Goal: Information Seeking & Learning: Understand process/instructions

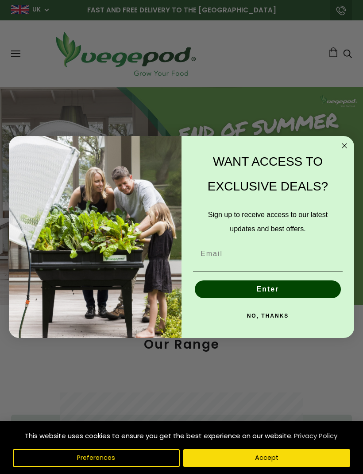
click at [349, 148] on circle "Close dialog" at bounding box center [345, 146] width 10 height 10
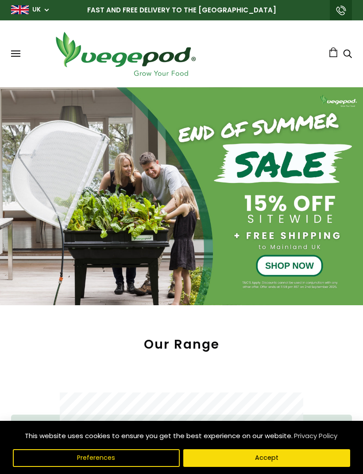
click at [26, 52] on div "Shop Vegepod Bundles Vegepods Stands & Trolleys Kitchen Garden Accessories & Ot…" at bounding box center [181, 53] width 341 height 49
click at [18, 56] on span at bounding box center [15, 56] width 9 height 1
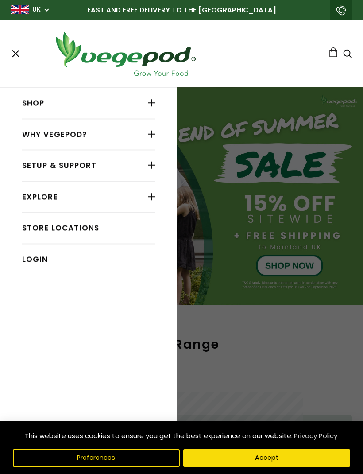
click at [116, 171] on link "Setup & Support" at bounding box center [88, 165] width 133 height 17
click at [128, 168] on link "Setup & Support" at bounding box center [88, 165] width 133 height 17
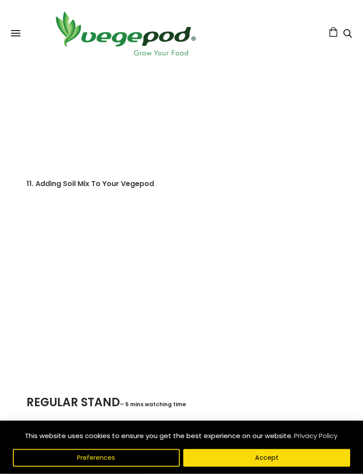
scroll to position [2329, 0]
click at [101, 187] on div "11. Adding Soil Mix To Your Vegepod" at bounding box center [174, 286] width 324 height 216
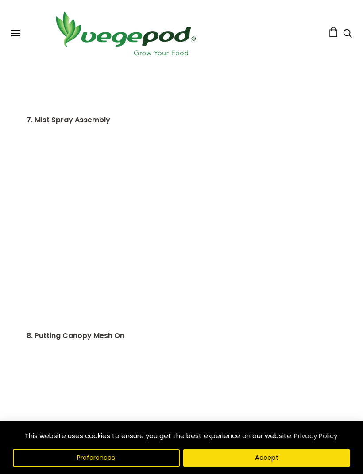
scroll to position [1517, 0]
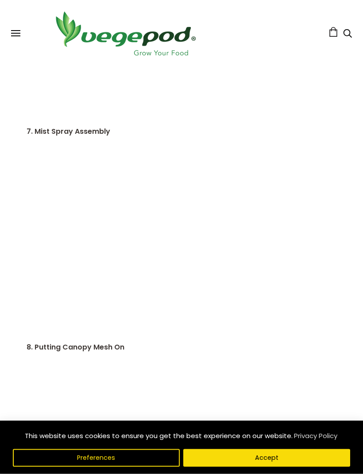
click at [16, 35] on span at bounding box center [15, 35] width 9 height 1
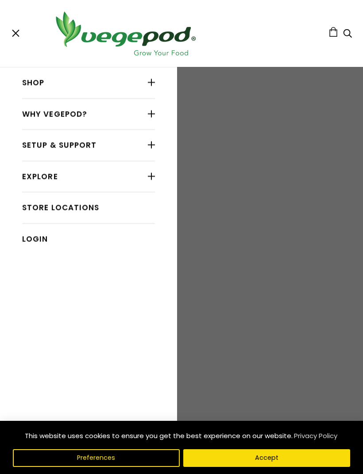
click at [153, 149] on div at bounding box center [151, 145] width 7 height 12
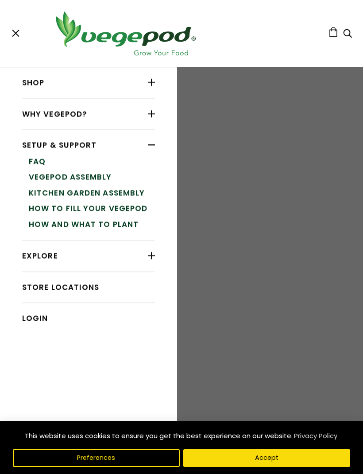
click at [128, 209] on link "How to Fill Your Vegepod" at bounding box center [92, 209] width 126 height 16
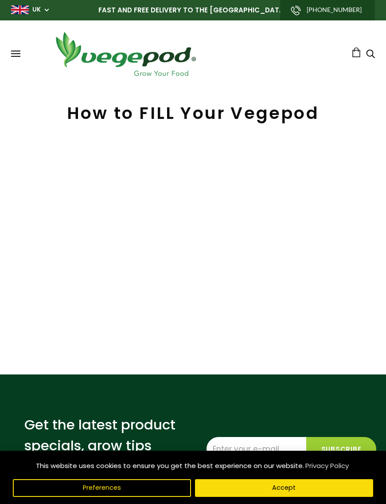
click at [19, 51] on span at bounding box center [15, 51] width 9 height 1
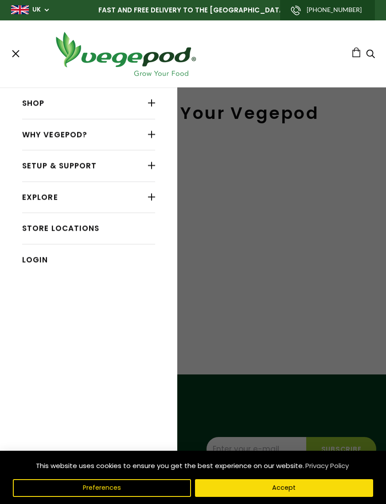
click at [148, 168] on div at bounding box center [151, 166] width 7 height 12
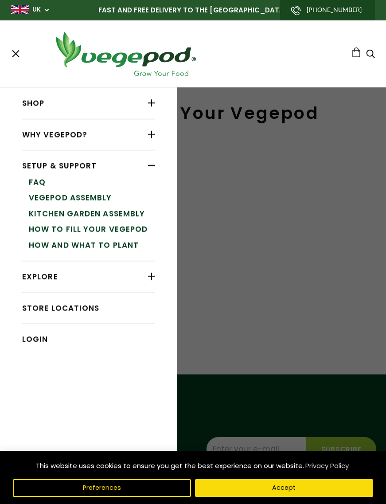
click at [48, 185] on link "FAQ" at bounding box center [92, 182] width 126 height 16
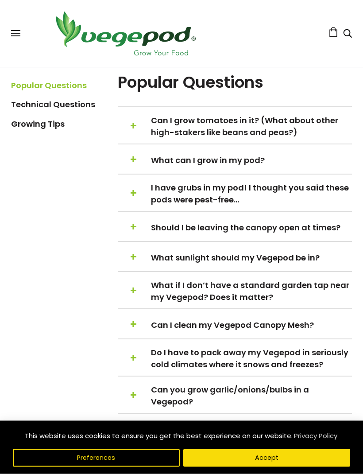
scroll to position [232, 0]
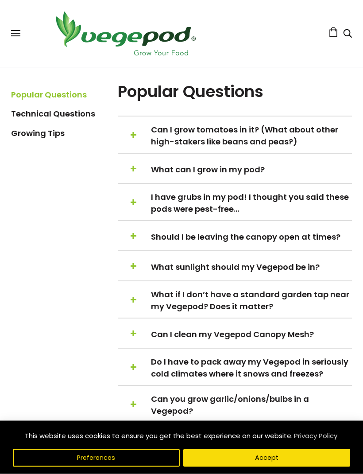
click at [79, 114] on link "Technical Questions" at bounding box center [53, 113] width 84 height 11
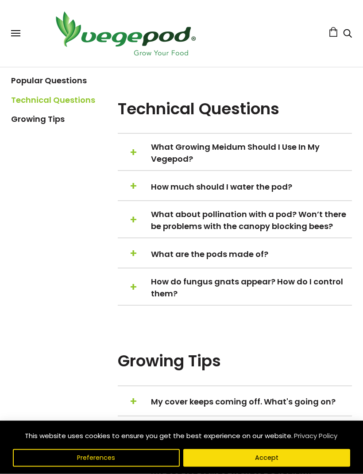
scroll to position [846, 0]
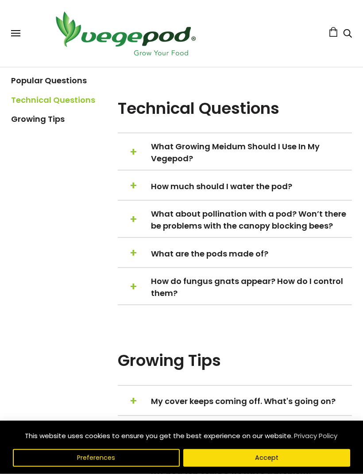
click at [140, 160] on h5 "+ − What Growing Meidum Should I Use In My Vegepod?" at bounding box center [235, 153] width 234 height 24
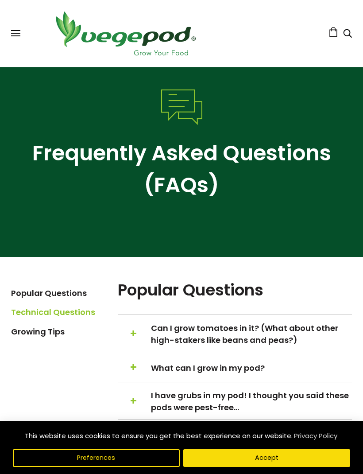
scroll to position [0, 0]
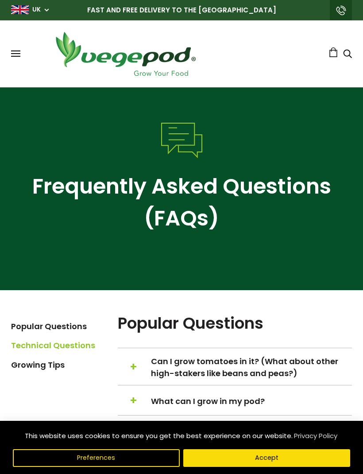
click at [19, 51] on span at bounding box center [15, 51] width 9 height 1
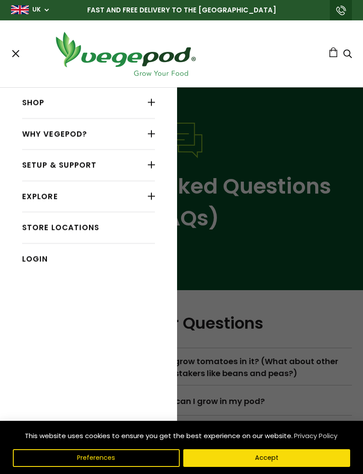
click at [155, 197] on div at bounding box center [151, 197] width 7 height 12
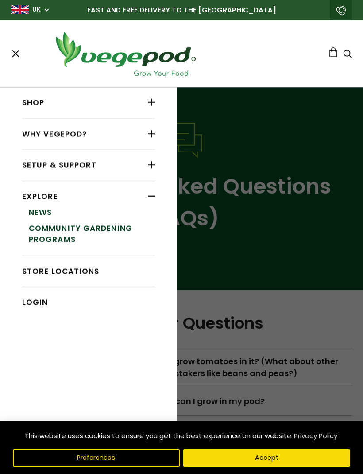
click at [155, 165] on div at bounding box center [151, 165] width 7 height 12
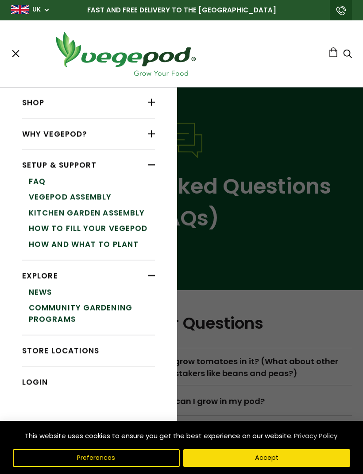
click at [139, 231] on link "How to Fill Your Vegepod" at bounding box center [92, 229] width 126 height 16
click at [102, 194] on link "Vegepod Assembly" at bounding box center [92, 197] width 126 height 16
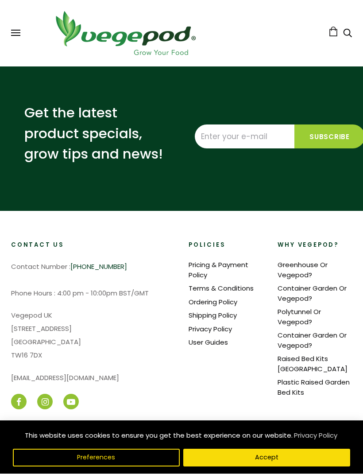
scroll to position [4907, 0]
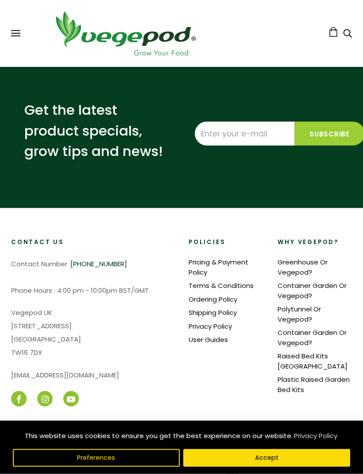
click at [221, 337] on link "User Guides" at bounding box center [208, 339] width 39 height 9
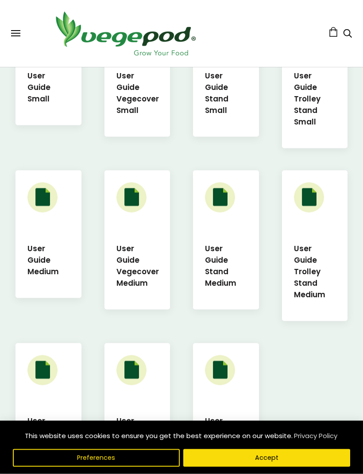
scroll to position [340, 0]
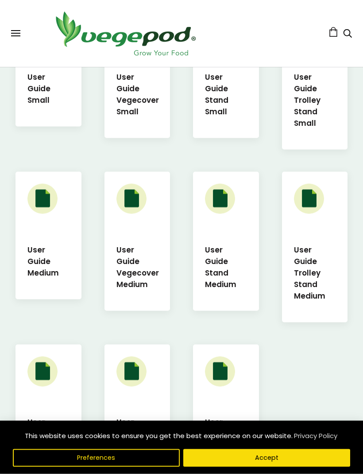
click at [45, 250] on h5 "User Guide Medium" at bounding box center [48, 261] width 42 height 35
